Goal: Find specific page/section: Find specific page/section

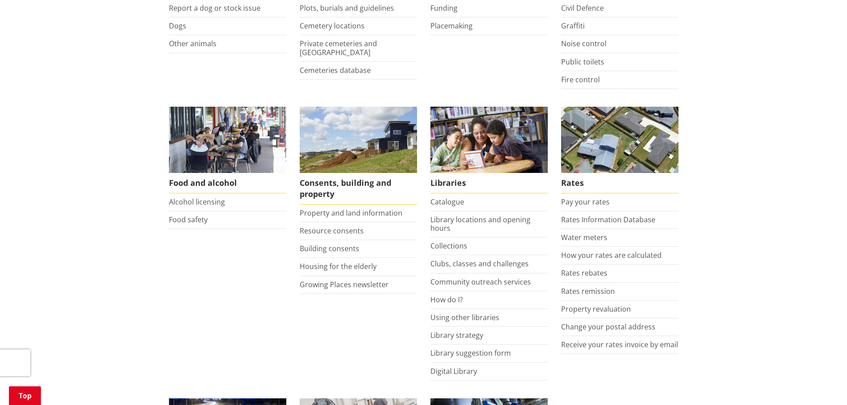
scroll to position [311, 0]
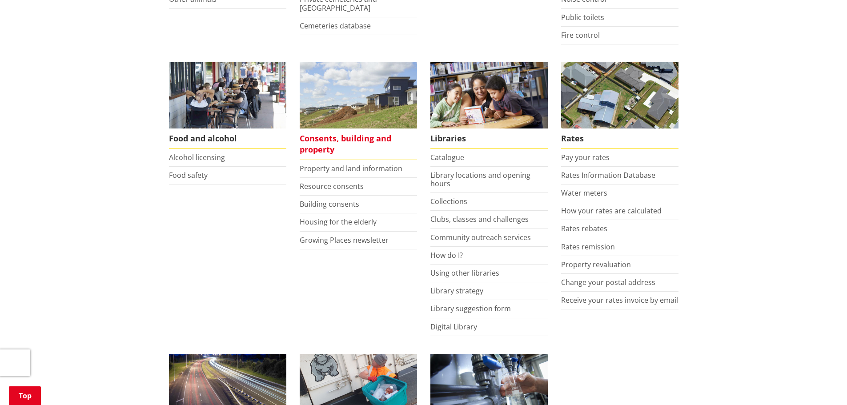
click at [326, 141] on span "Consents, building and property" at bounding box center [358, 144] width 117 height 32
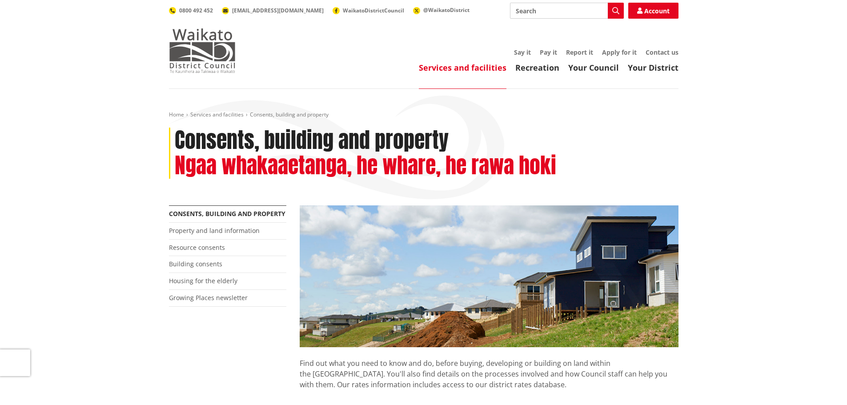
click at [202, 54] on img at bounding box center [202, 50] width 67 height 44
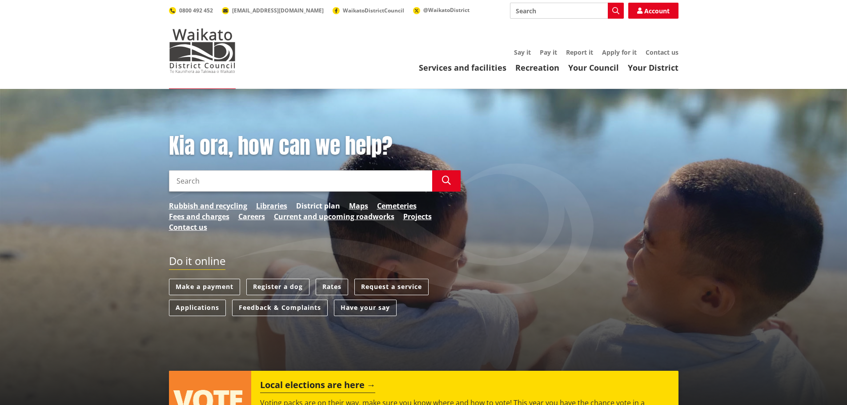
click at [318, 205] on link "District plan" at bounding box center [318, 206] width 44 height 11
